Goal: Use online tool/utility

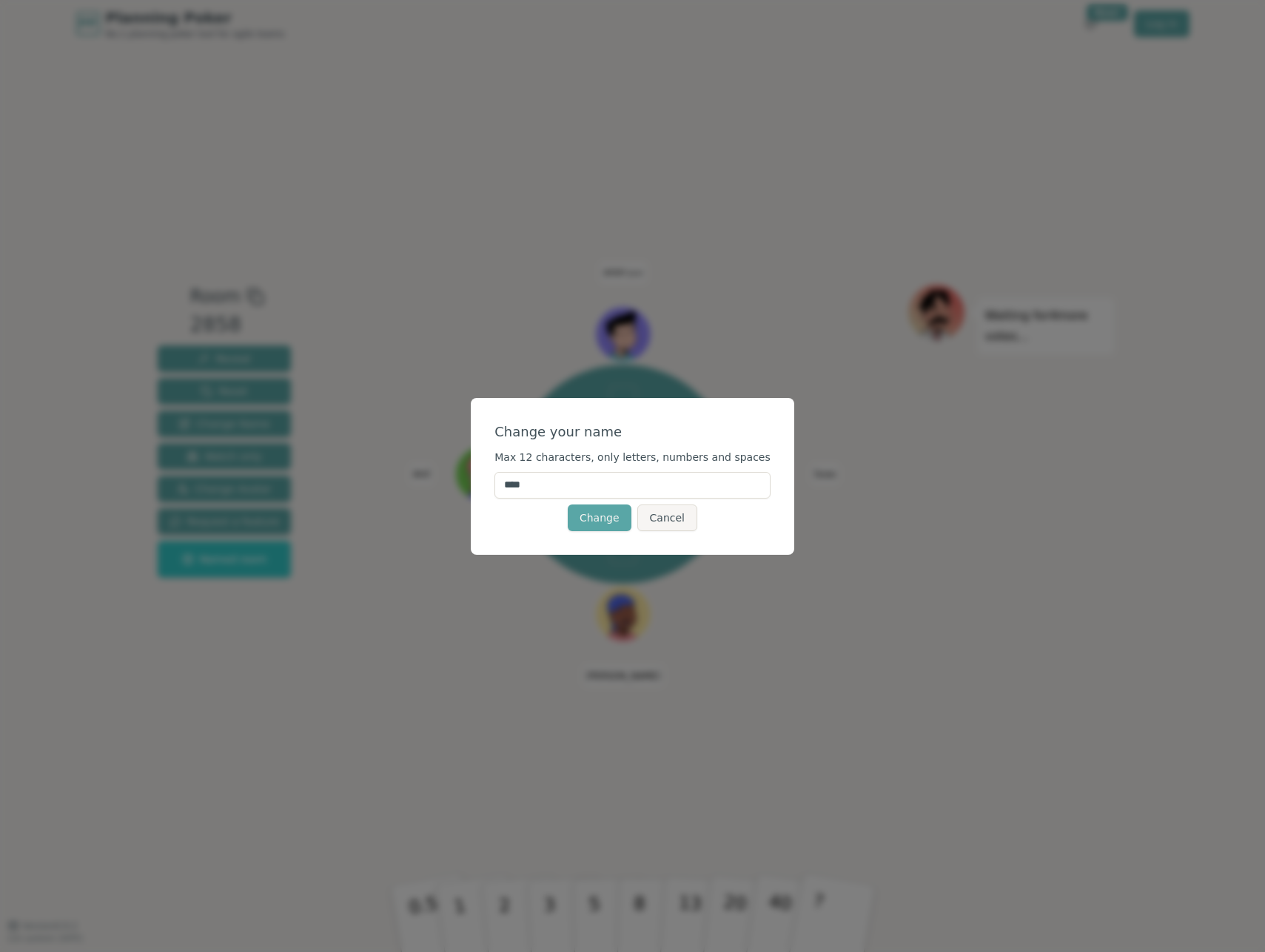
click at [597, 488] on input "****" at bounding box center [632, 485] width 276 height 26
type input "*"
type input "*****"
click at [608, 519] on button "Change" at bounding box center [599, 517] width 63 height 26
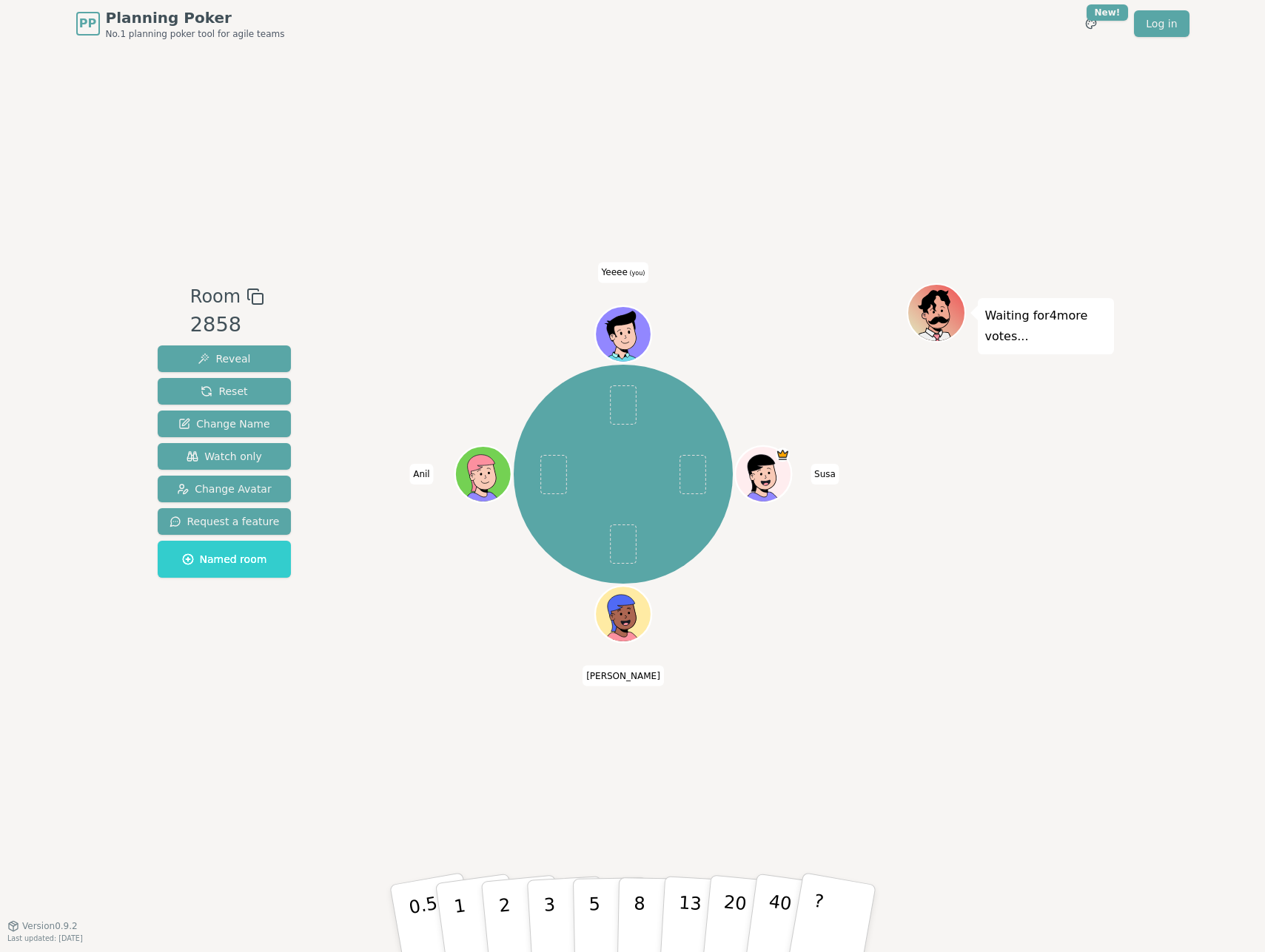
click at [636, 341] on icon at bounding box center [626, 343] width 27 height 10
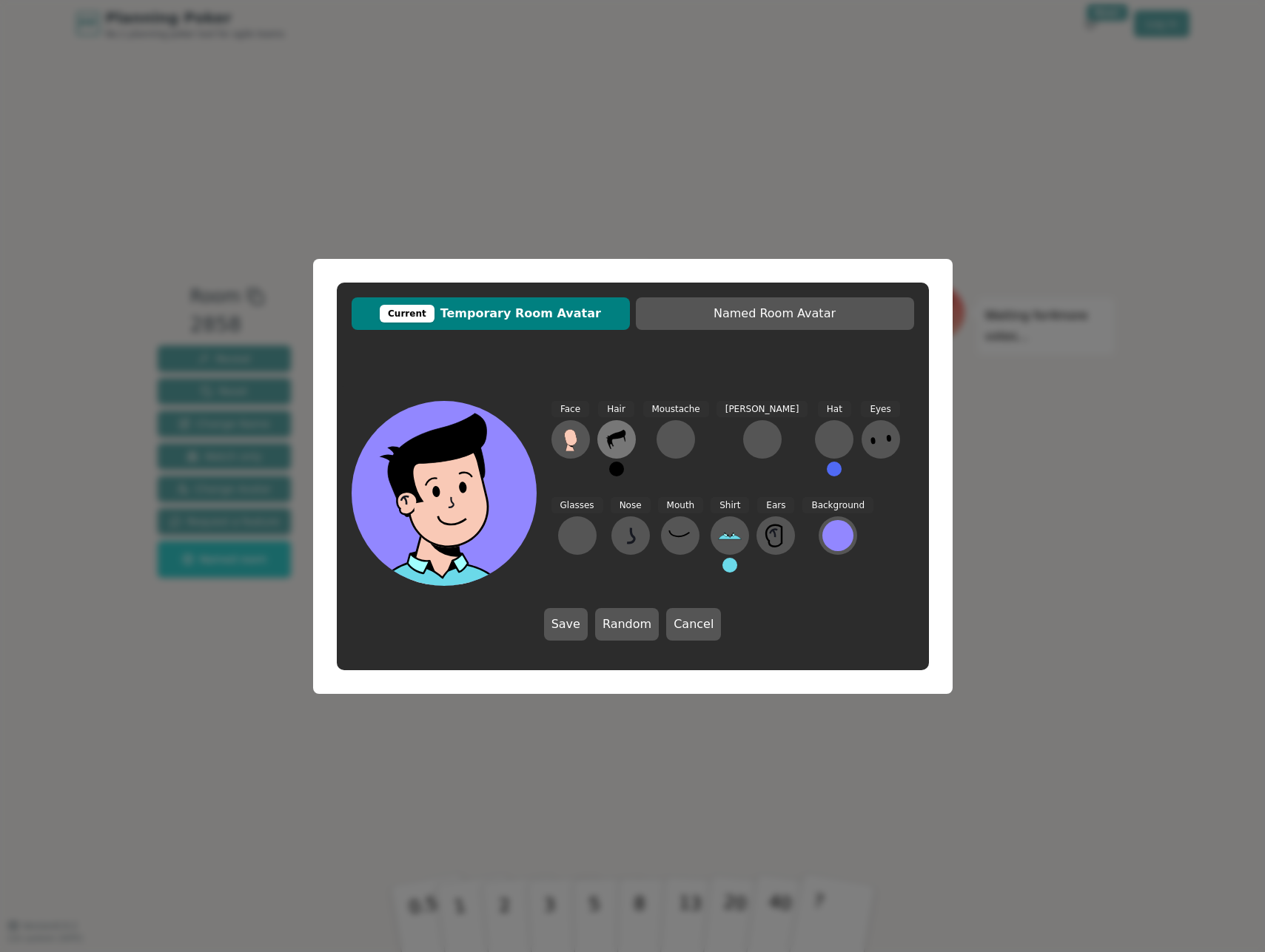
click at [614, 433] on icon at bounding box center [616, 439] width 23 height 23
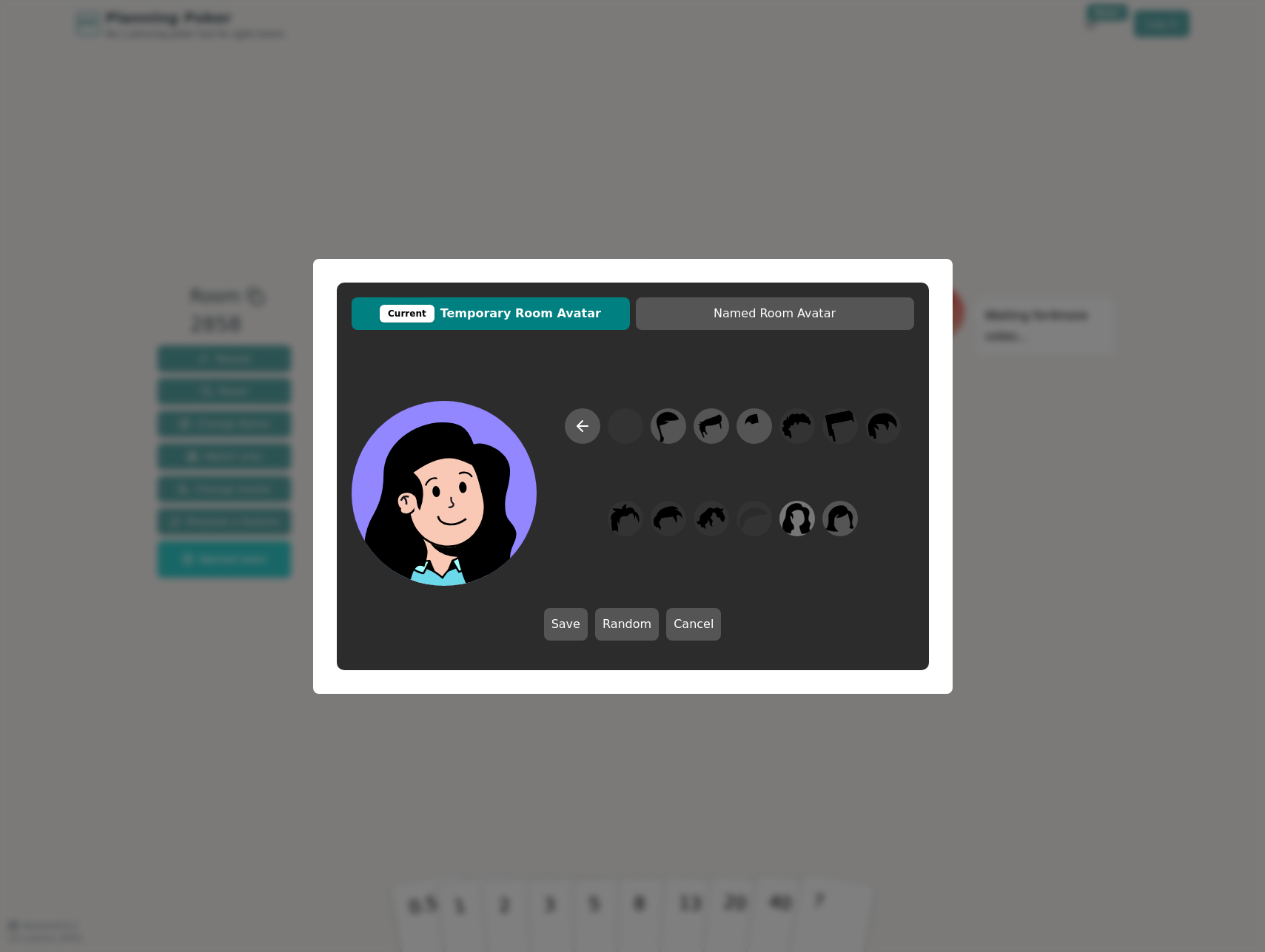
click at [795, 519] on icon at bounding box center [797, 519] width 29 height 33
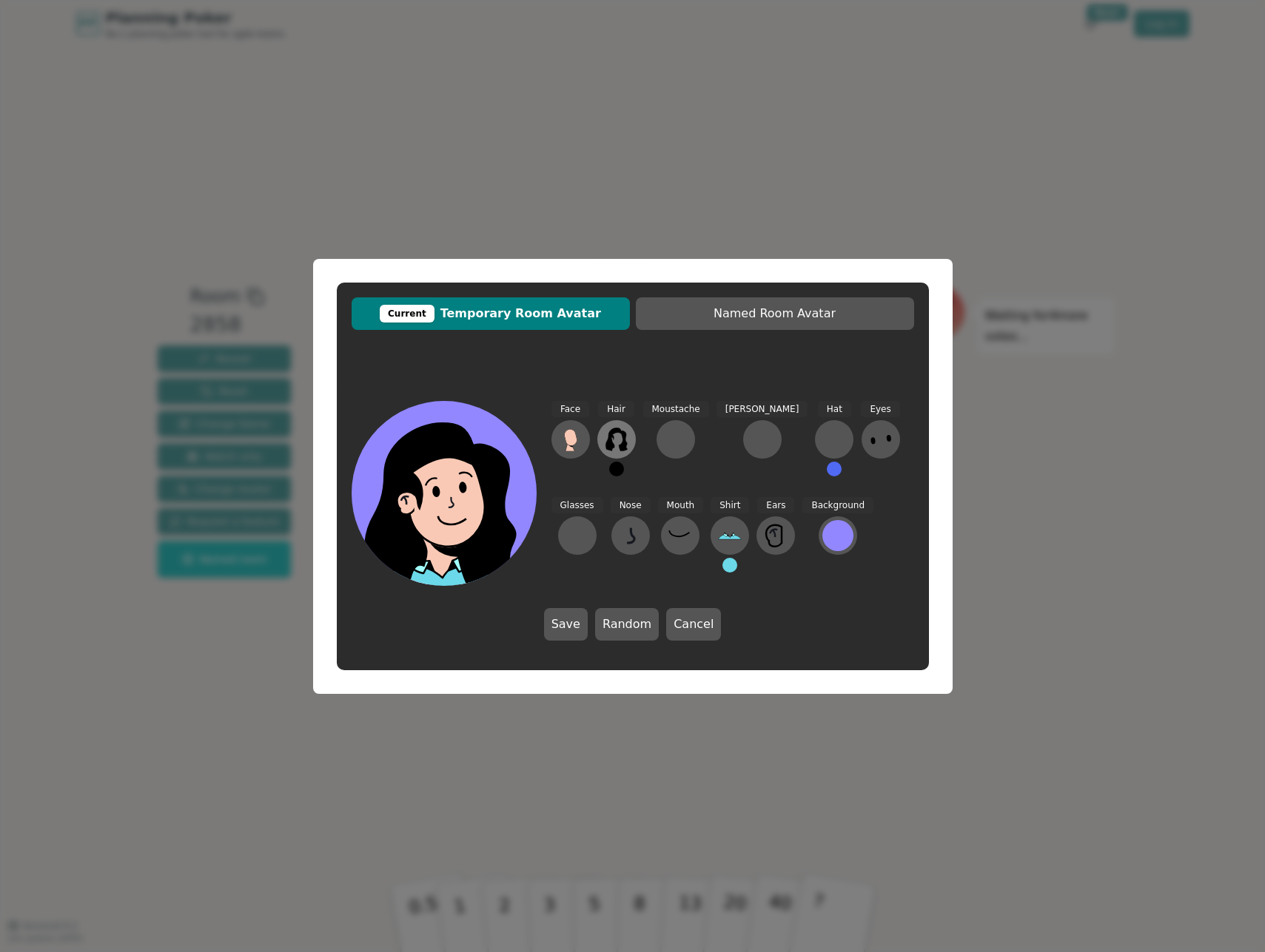
click at [626, 439] on icon at bounding box center [616, 439] width 23 height 23
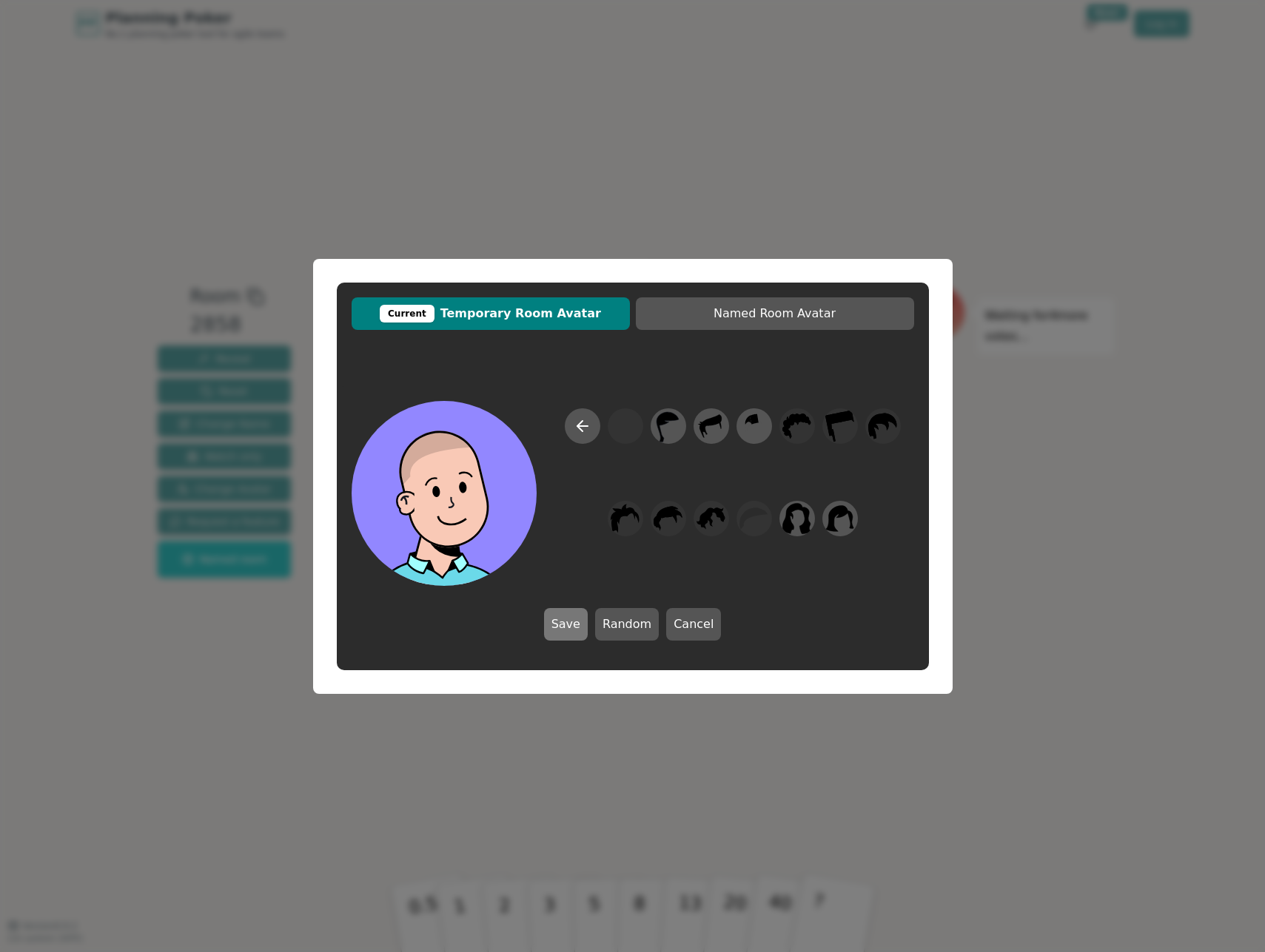
click at [571, 629] on button "Save" at bounding box center [566, 624] width 44 height 32
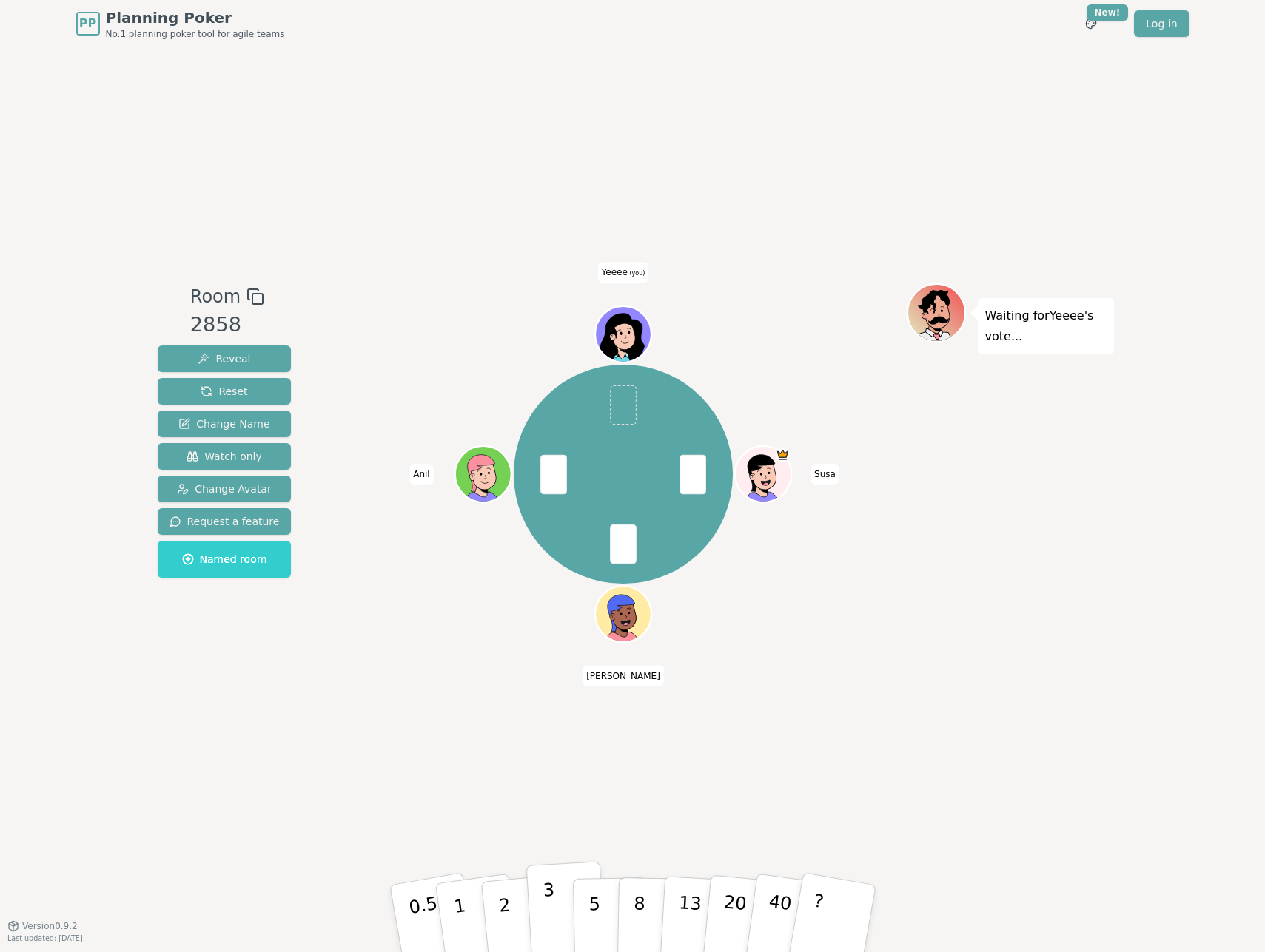
click at [561, 905] on button "3" at bounding box center [565, 919] width 81 height 115
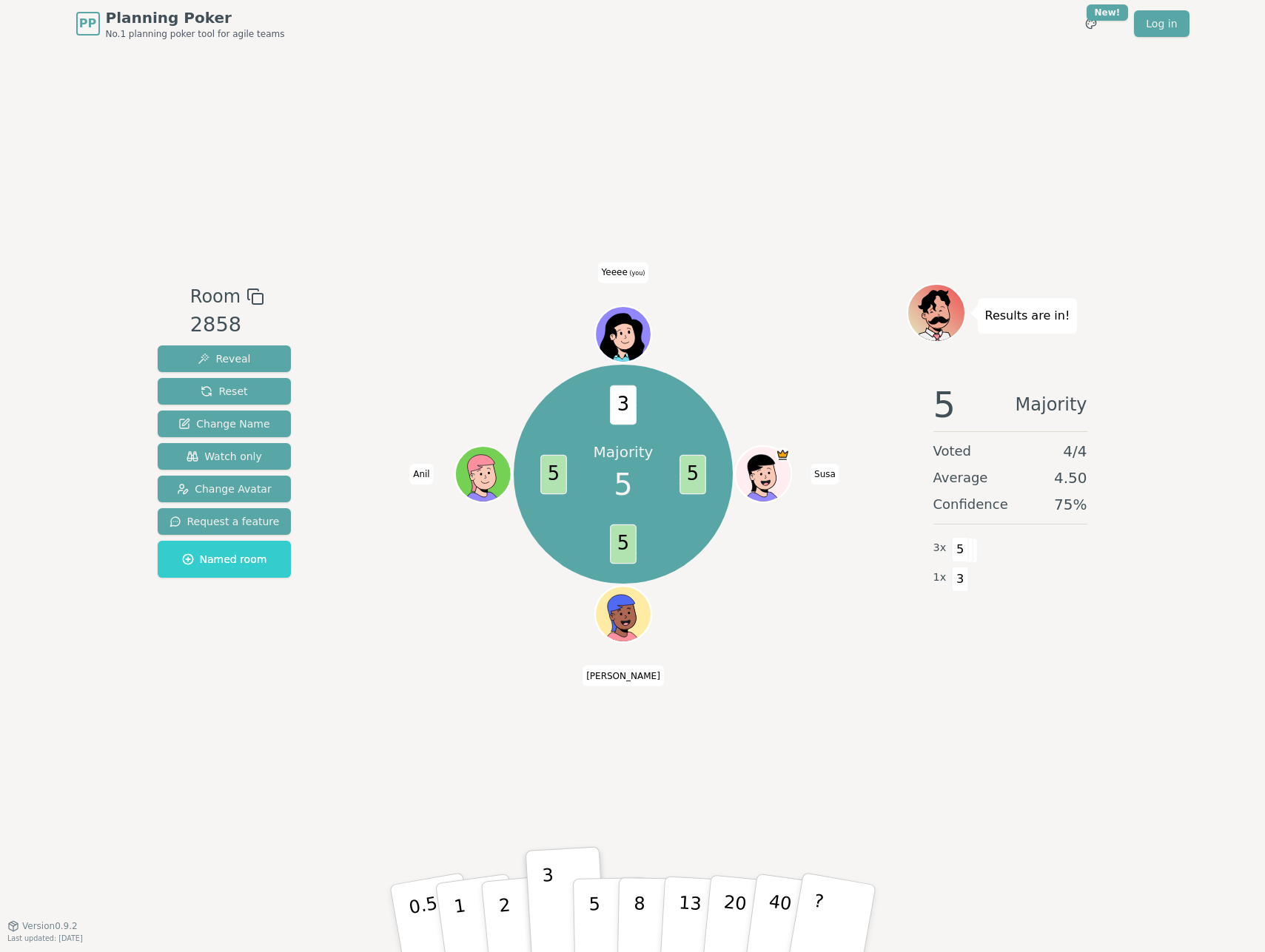
click at [578, 848] on button "3" at bounding box center [565, 904] width 81 height 115
click at [639, 804] on div "Room 2858 Reveal Reset Change Name Watch only Change Avatar Request a feature N…" at bounding box center [632, 486] width 962 height 878
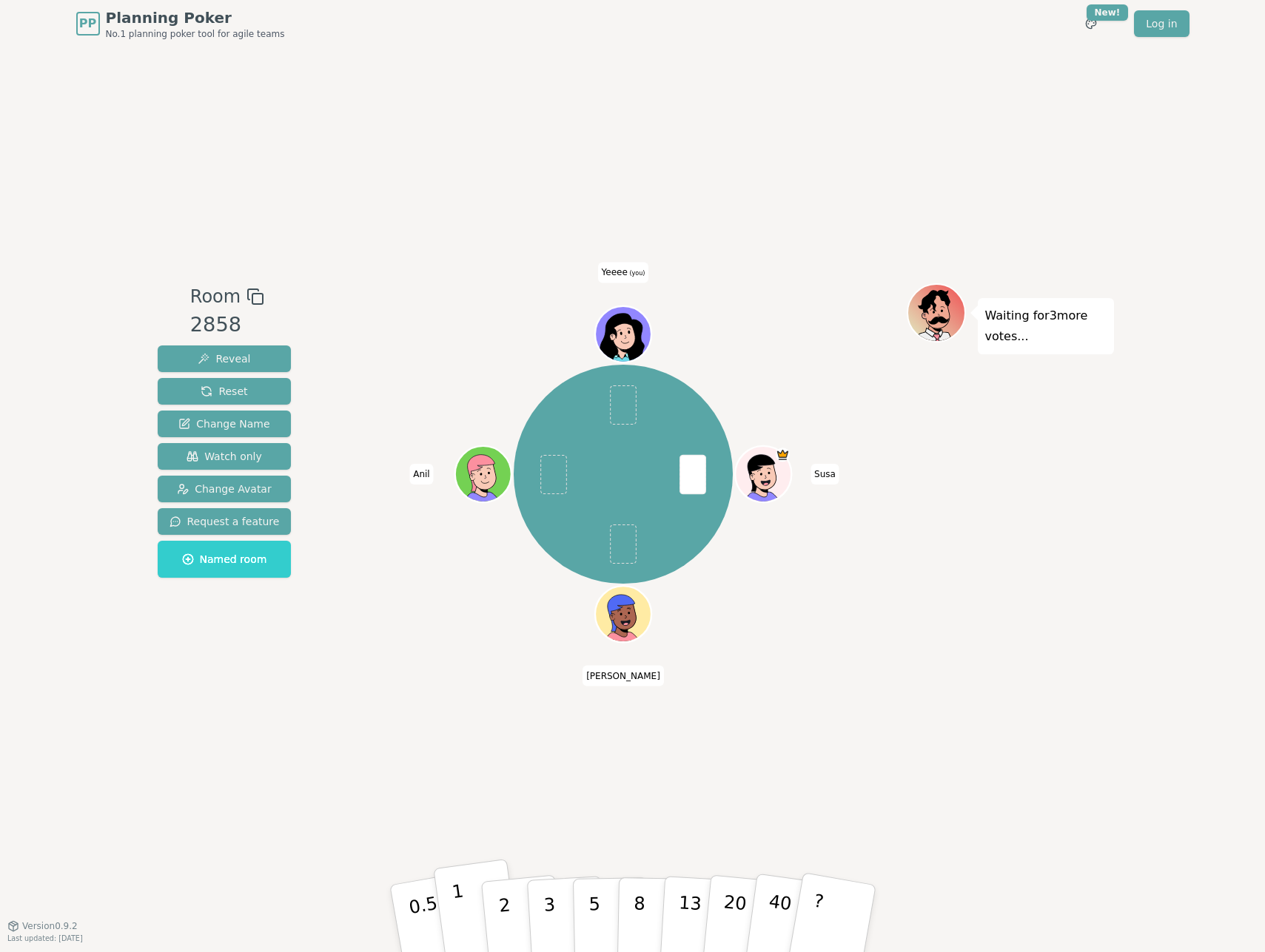
click at [470, 913] on button "1" at bounding box center [476, 919] width 88 height 120
click at [553, 911] on p "3" at bounding box center [550, 920] width 17 height 81
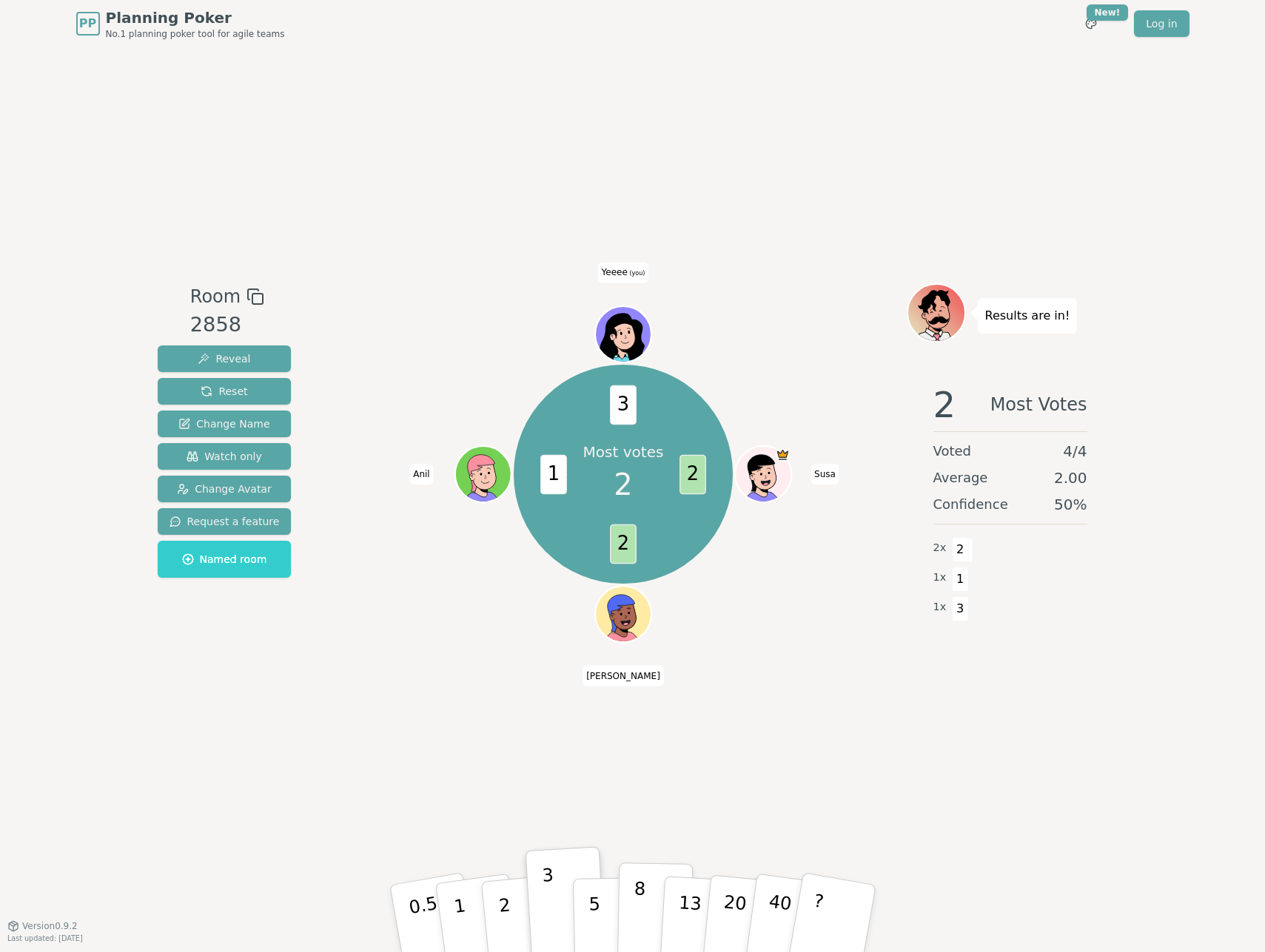
drag, startPoint x: 686, startPoint y: 799, endPoint x: 638, endPoint y: 900, distance: 111.8
click at [685, 800] on div "Room 2858 Reveal Reset Change Name Watch only Change Avatar Request a feature N…" at bounding box center [632, 486] width 962 height 878
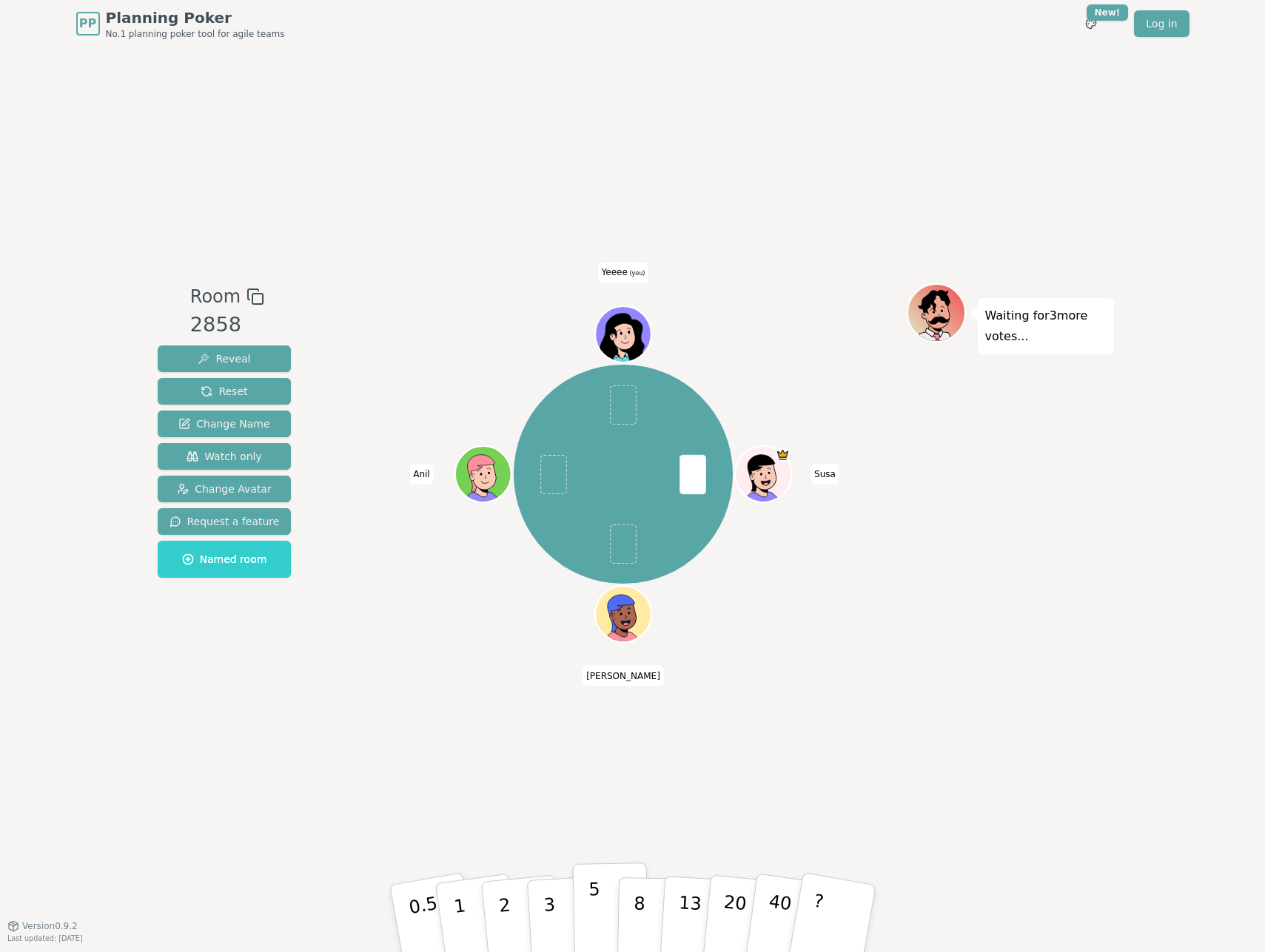
click at [605, 931] on button "5" at bounding box center [610, 919] width 76 height 112
click at [505, 920] on p "2" at bounding box center [506, 920] width 20 height 81
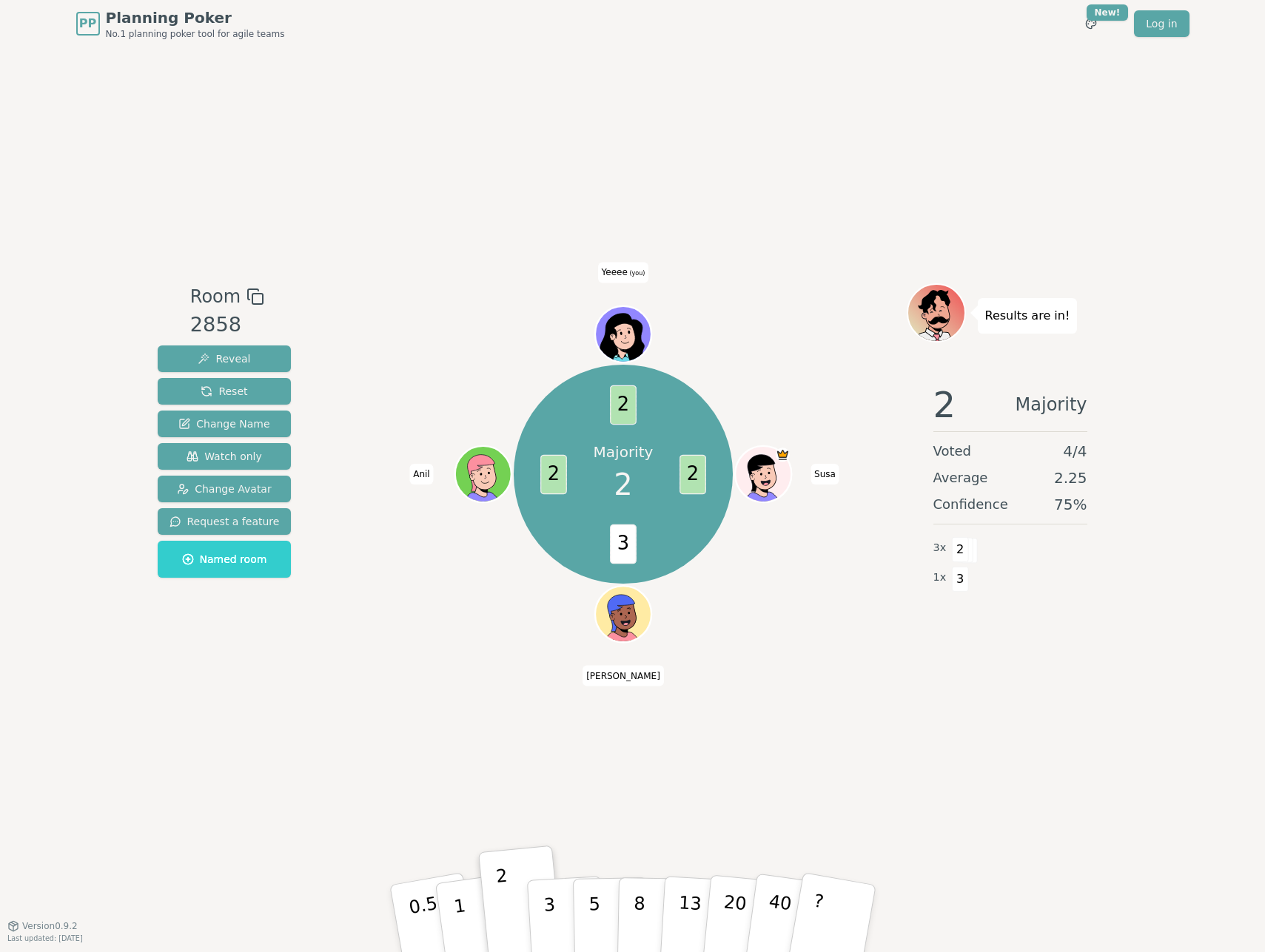
click at [472, 764] on div "Room 2858 Reveal Reset Change Name Watch only Change Avatar Request a feature N…" at bounding box center [632, 486] width 962 height 878
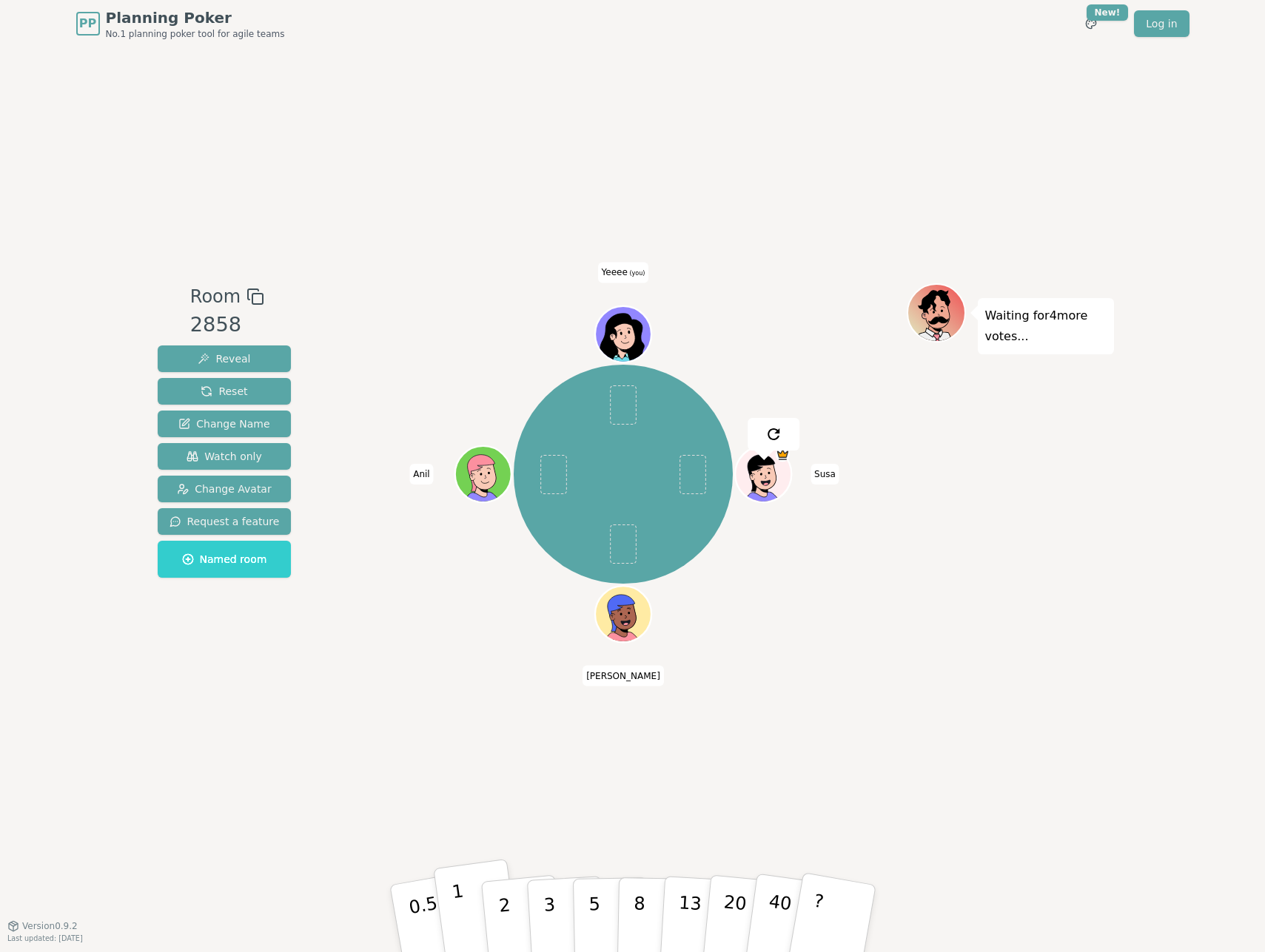
click at [458, 914] on p "1" at bounding box center [461, 920] width 22 height 81
